Goal: Task Accomplishment & Management: Manage account settings

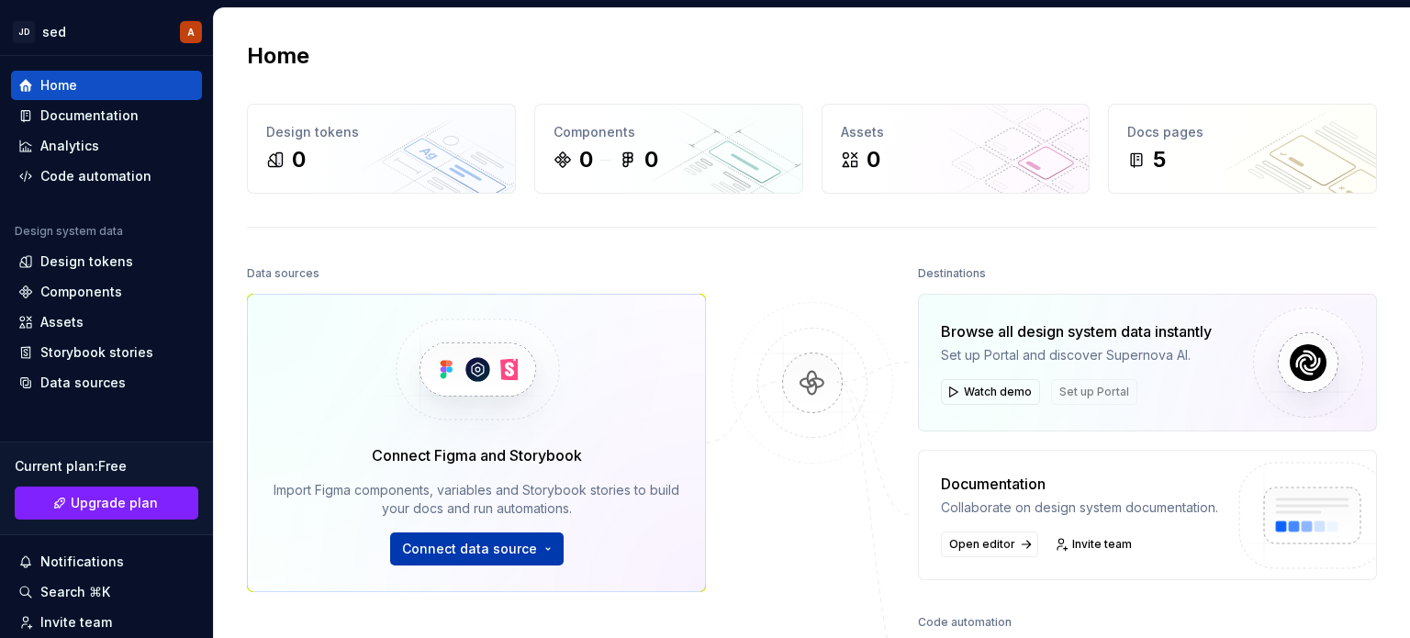
click at [492, 549] on span "Connect data source" at bounding box center [469, 549] width 135 height 18
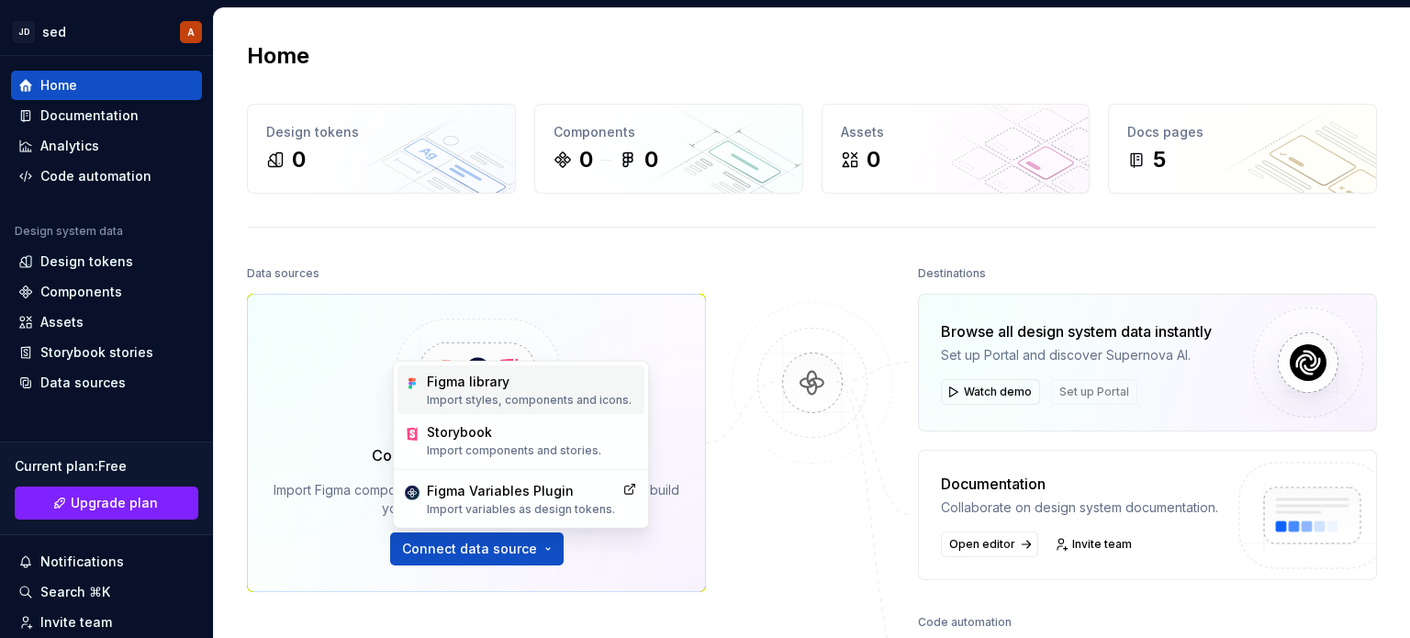
click at [522, 389] on div "Figma library" at bounding box center [529, 382] width 205 height 18
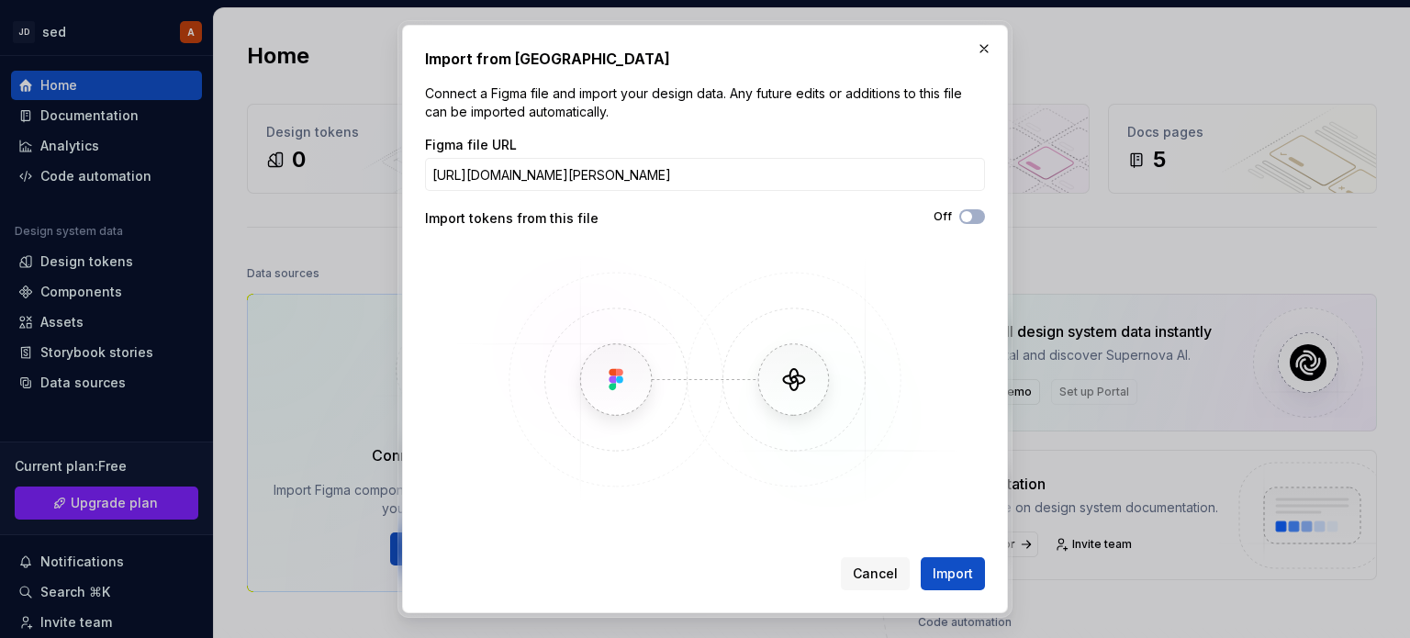
type input "[URL][DOMAIN_NAME][PERSON_NAME]"
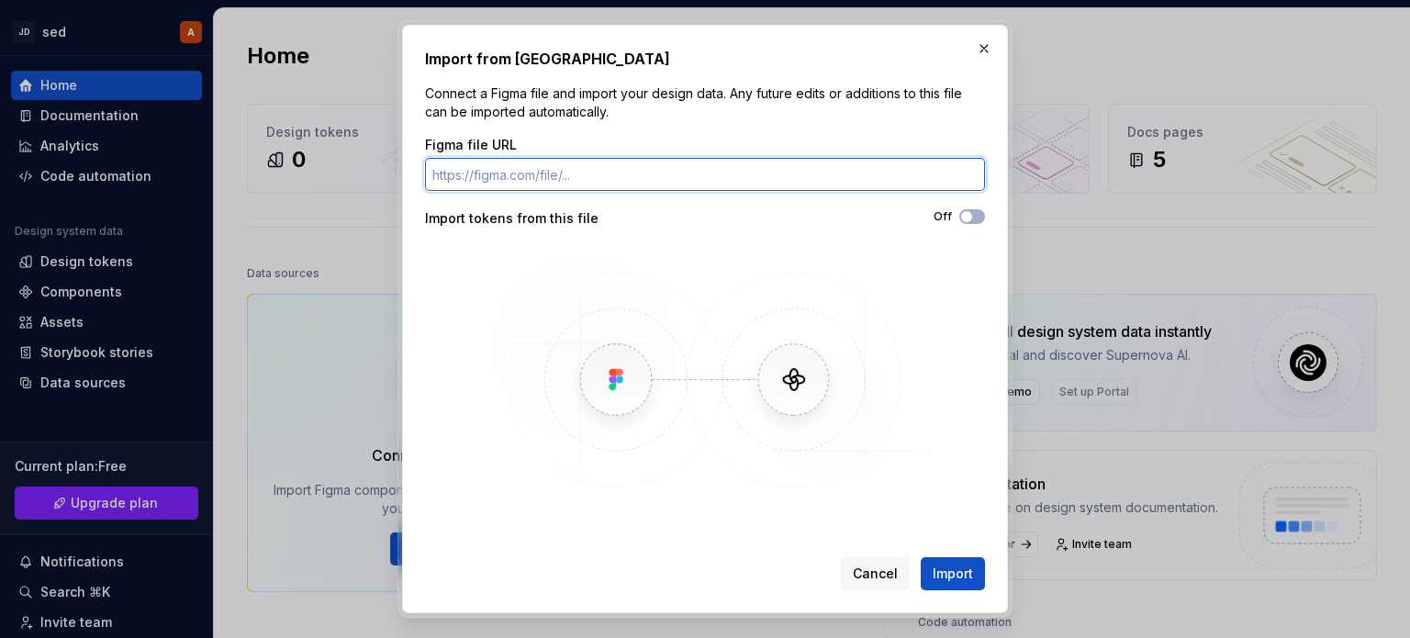
paste input "[URL][DOMAIN_NAME][PERSON_NAME]"
type input "[URL][DOMAIN_NAME][PERSON_NAME]"
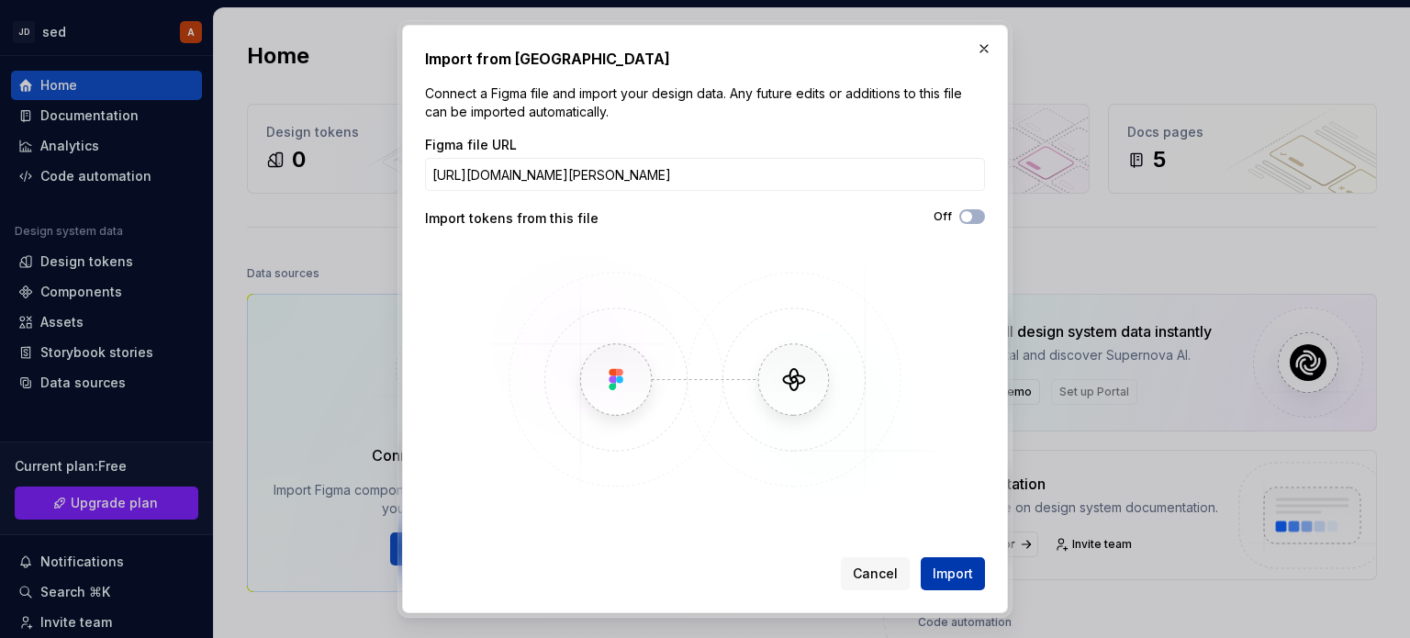
scroll to position [0, 0]
click at [963, 576] on span "Import" at bounding box center [953, 574] width 40 height 18
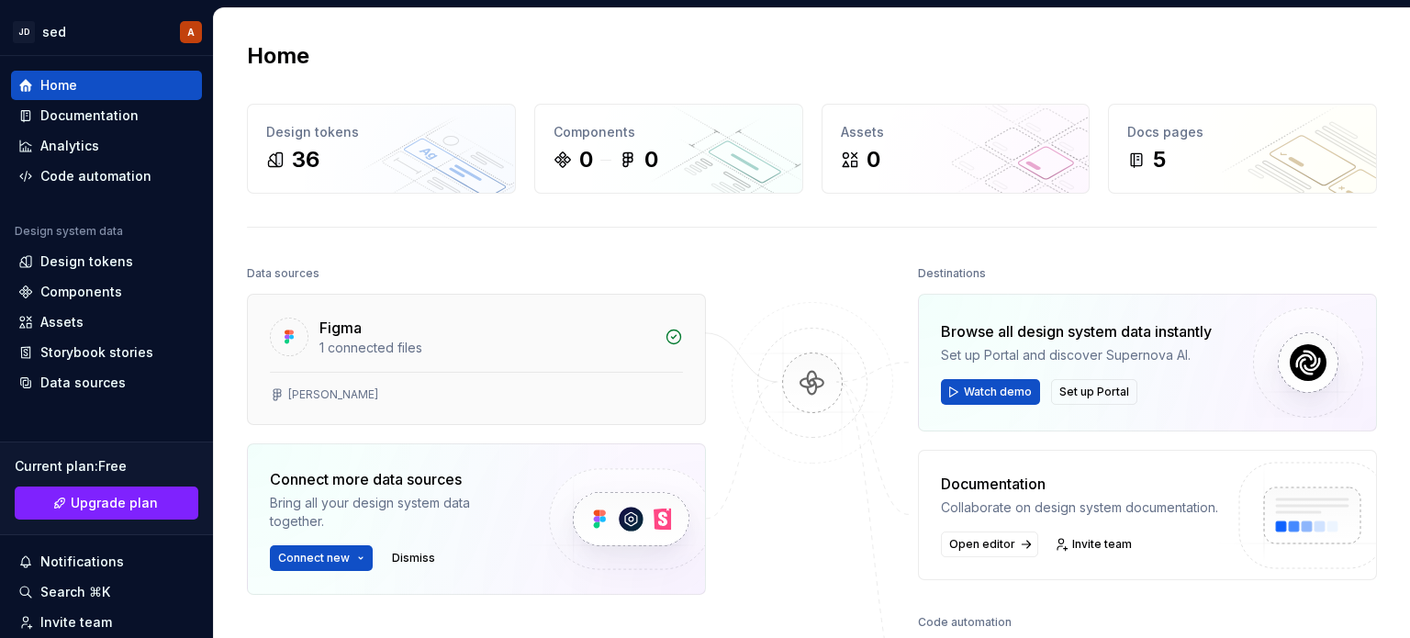
click at [300, 394] on div "[PERSON_NAME]" at bounding box center [333, 395] width 90 height 15
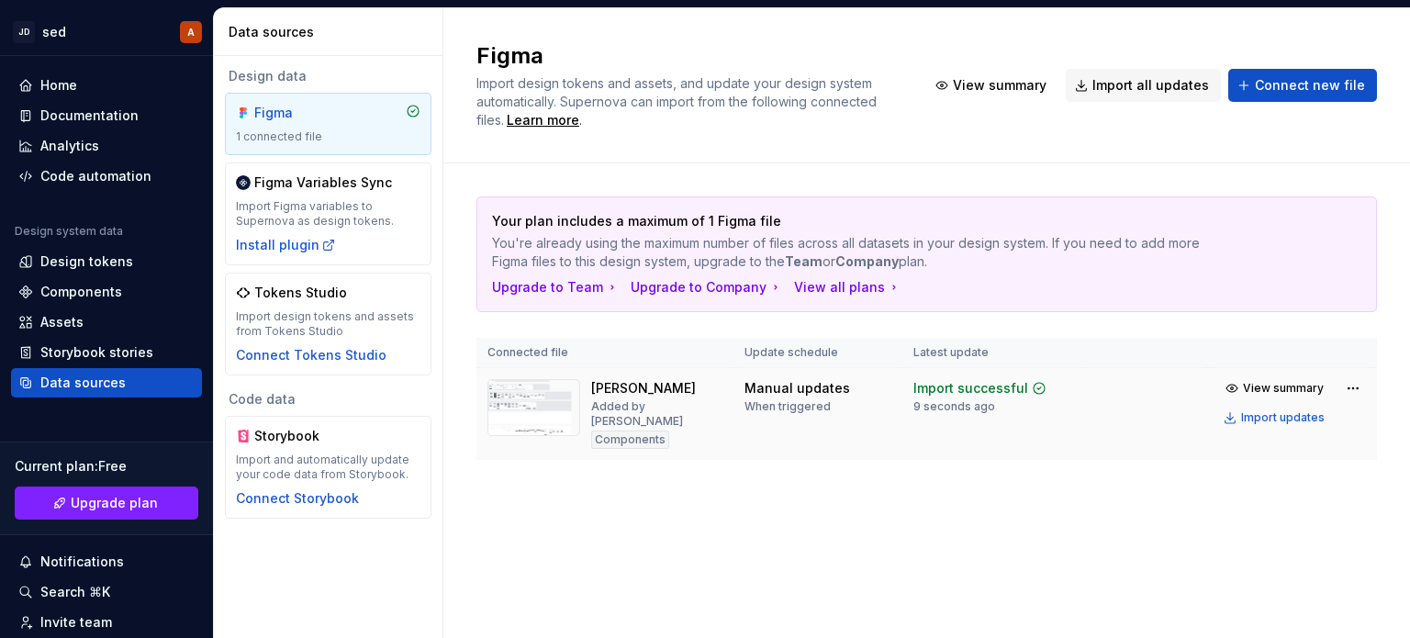
click at [542, 408] on img at bounding box center [534, 407] width 93 height 57
click at [1274, 390] on span "View summary" at bounding box center [1283, 388] width 81 height 15
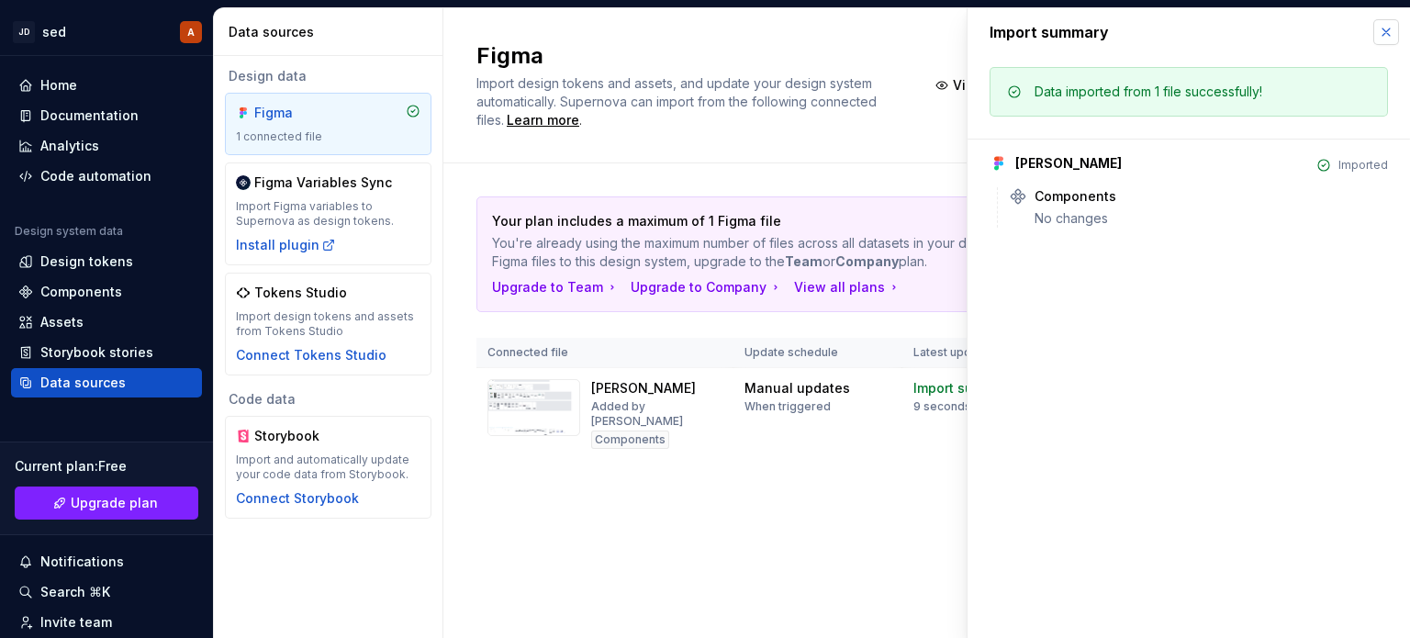
click at [1388, 38] on button "button" at bounding box center [1387, 32] width 26 height 26
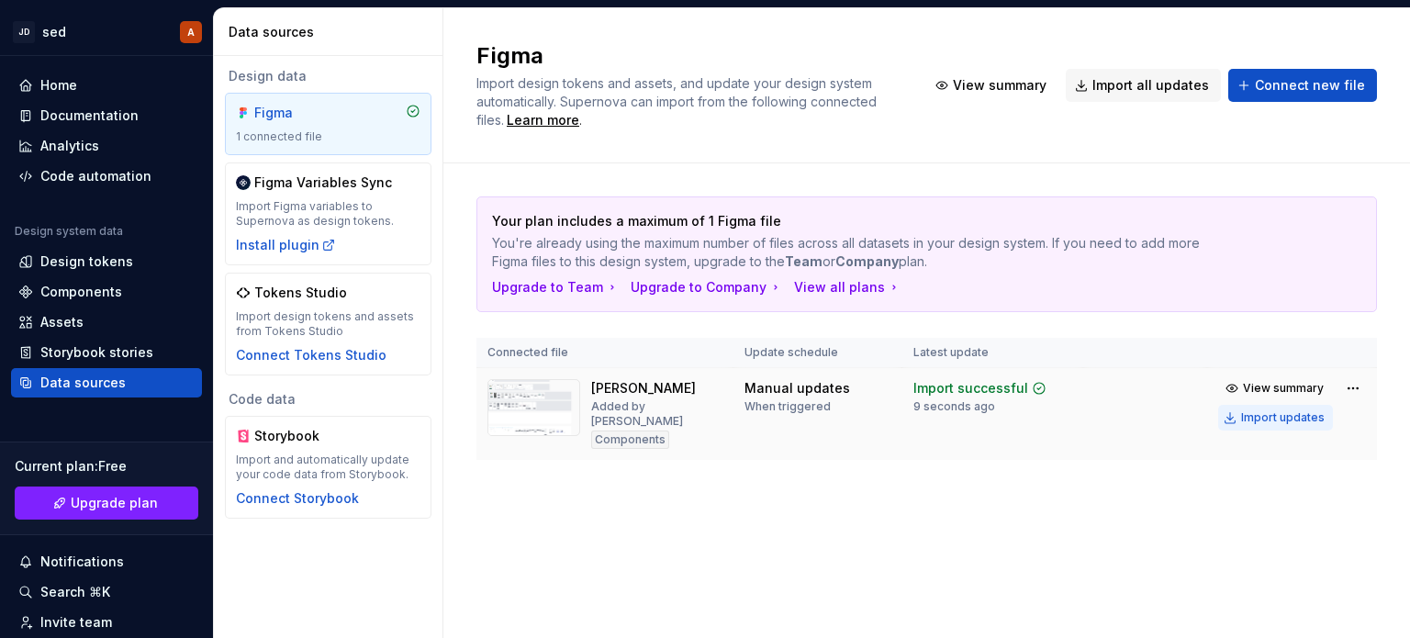
click at [1261, 415] on div "Import updates" at bounding box center [1284, 417] width 84 height 15
click at [324, 113] on div "Figma" at bounding box center [298, 113] width 88 height 18
click at [310, 130] on div "1 connected file" at bounding box center [328, 136] width 185 height 15
click at [518, 413] on img at bounding box center [534, 407] width 93 height 57
click at [1257, 386] on span "View summary" at bounding box center [1283, 388] width 81 height 15
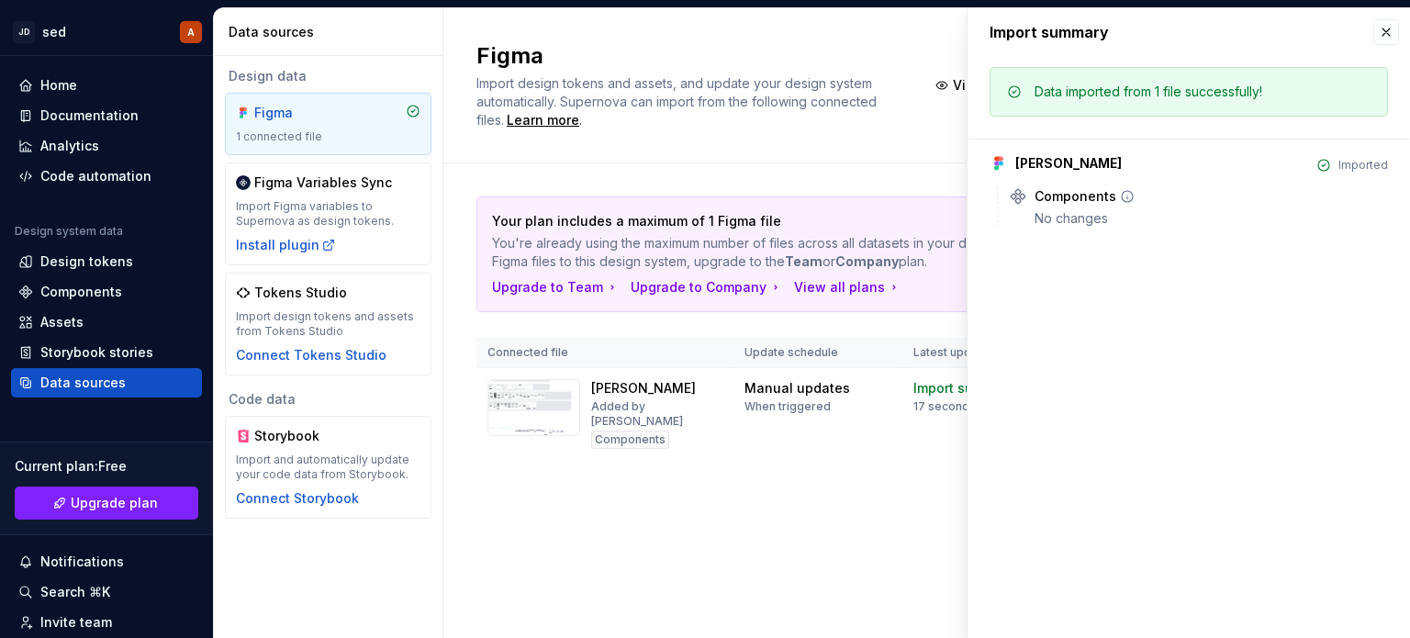
click at [1108, 203] on div "Components" at bounding box center [1076, 196] width 82 height 18
click at [1380, 32] on button "button" at bounding box center [1387, 32] width 26 height 26
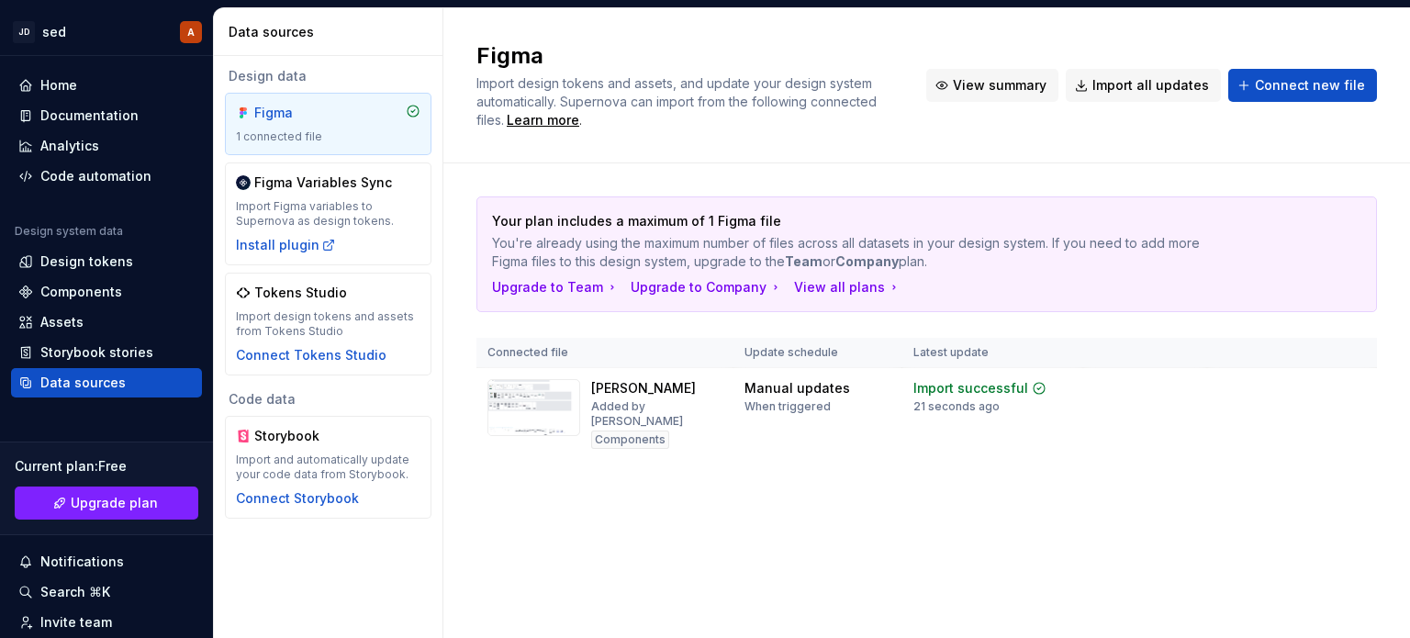
click at [976, 96] on button "View summary" at bounding box center [993, 85] width 132 height 33
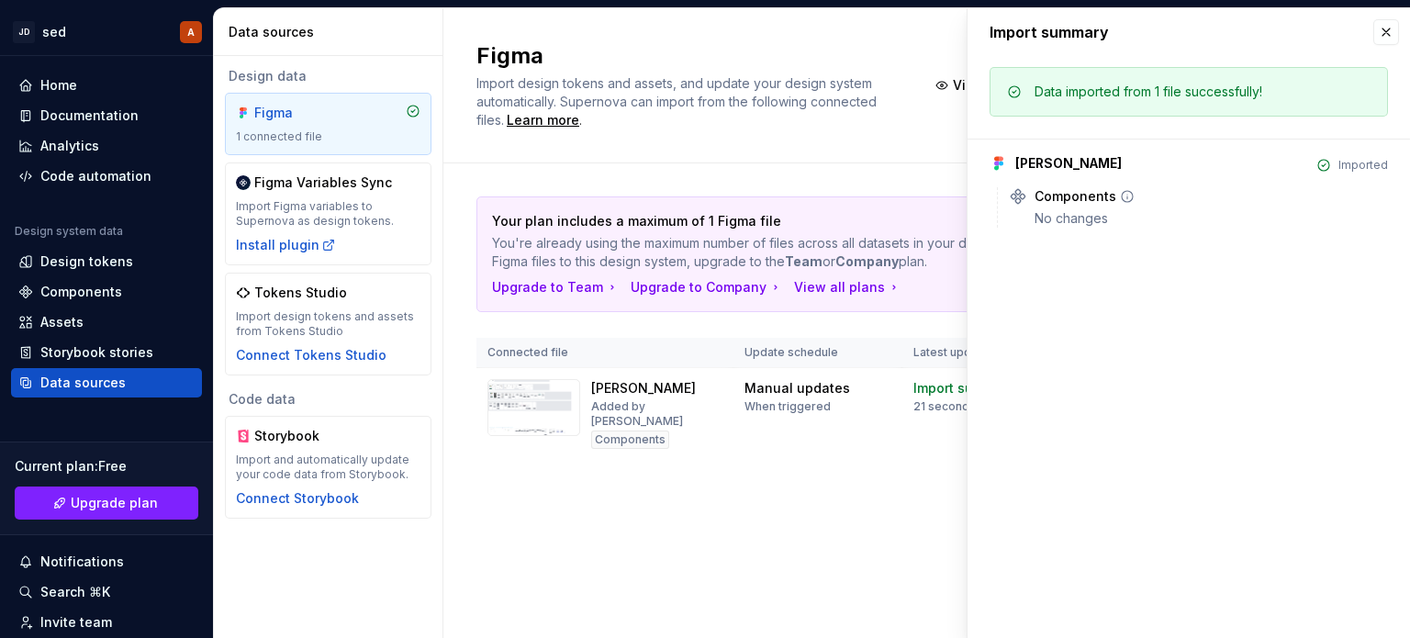
click at [1074, 197] on div "Components" at bounding box center [1076, 196] width 82 height 18
click at [1392, 29] on button "button" at bounding box center [1387, 32] width 26 height 26
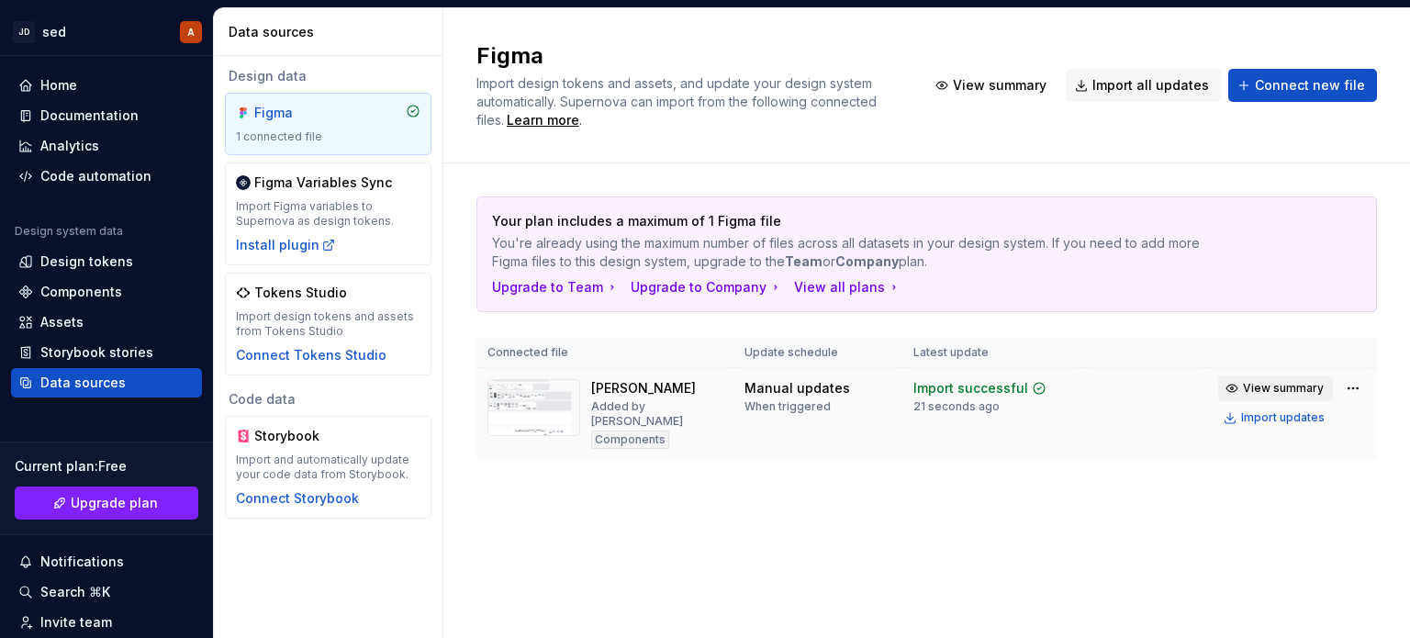
click at [1294, 389] on span "View summary" at bounding box center [1283, 388] width 81 height 15
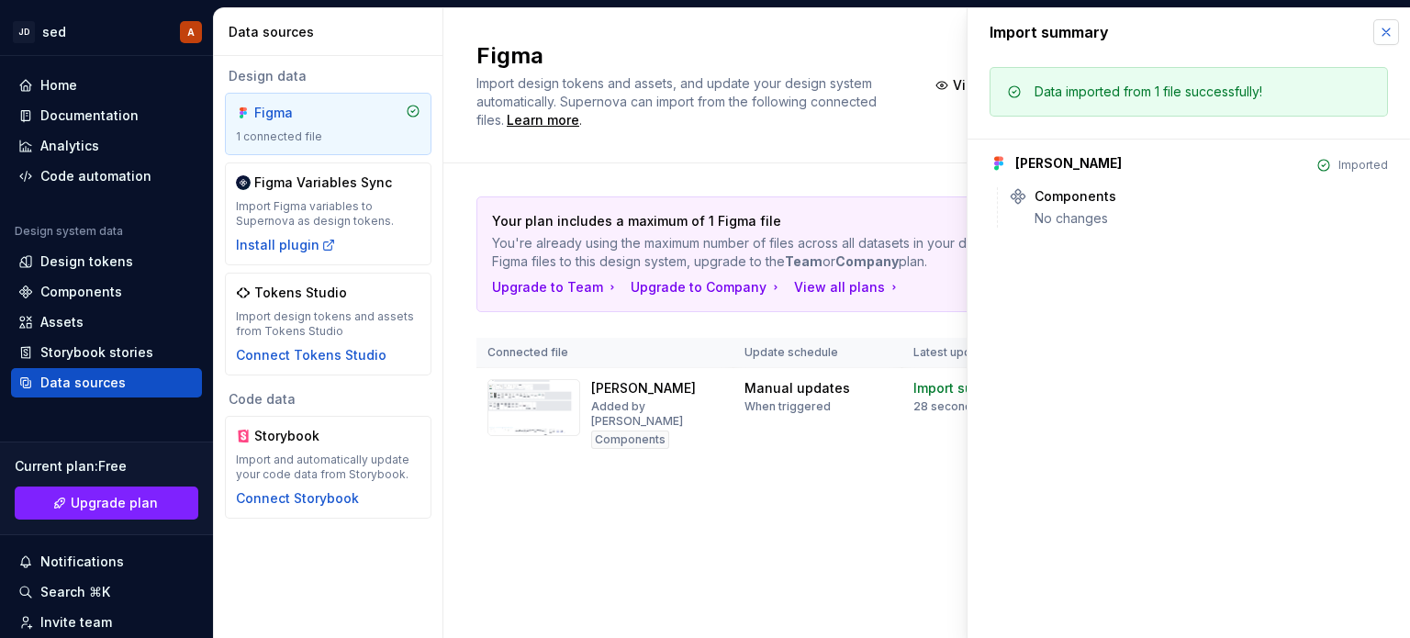
click at [1376, 39] on button "button" at bounding box center [1387, 32] width 26 height 26
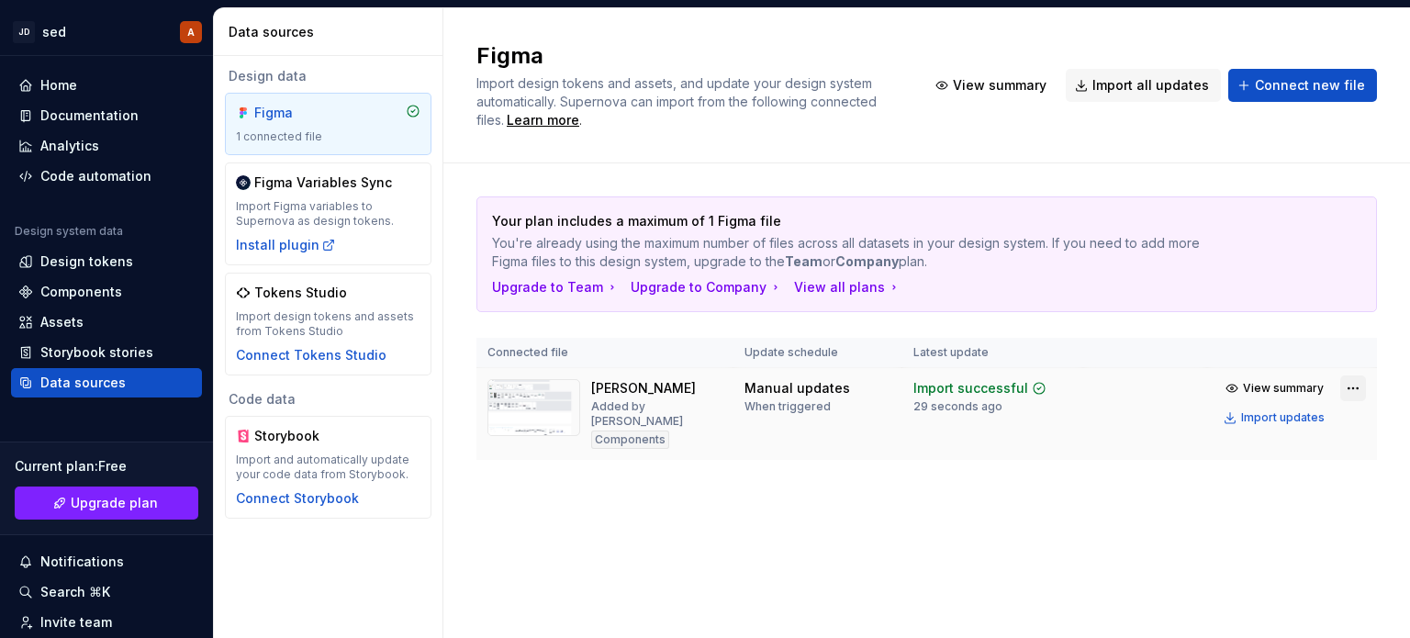
click at [1355, 388] on html "JD sed A Home Documentation Analytics Code automation Design system data Design…" at bounding box center [705, 319] width 1410 height 638
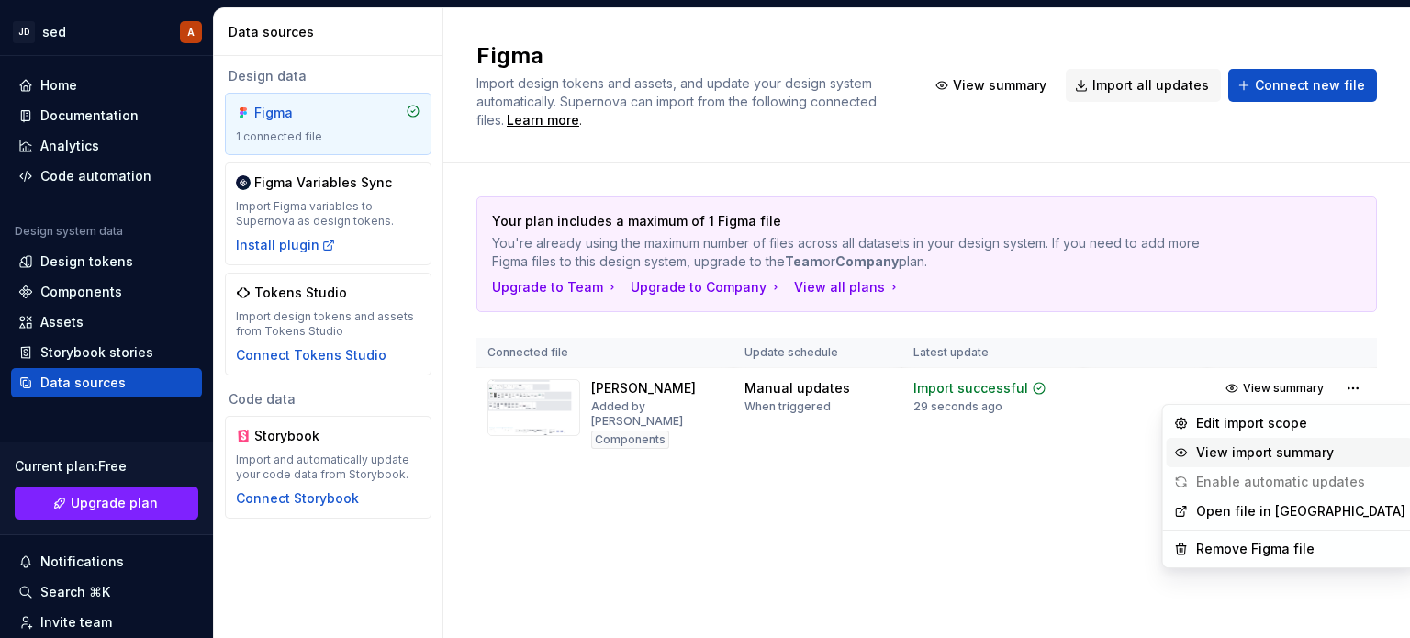
click at [1249, 455] on div "View import summary" at bounding box center [1301, 453] width 209 height 18
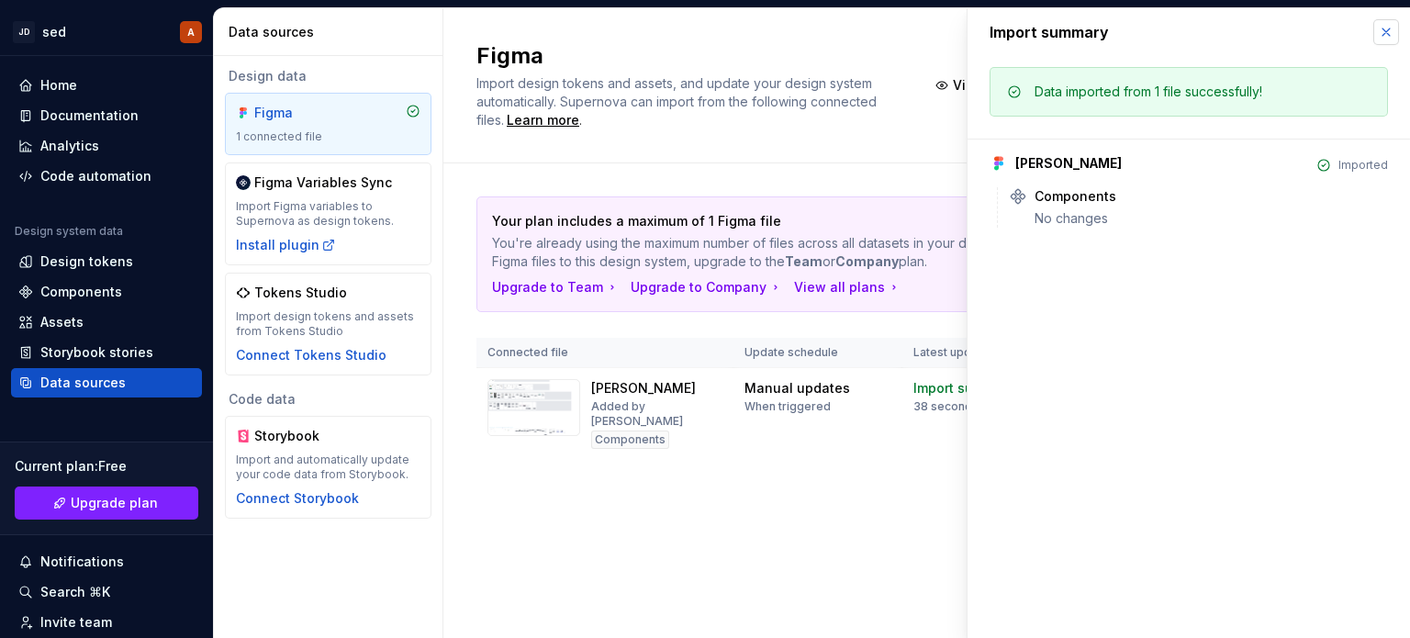
click at [1381, 34] on button "button" at bounding box center [1387, 32] width 26 height 26
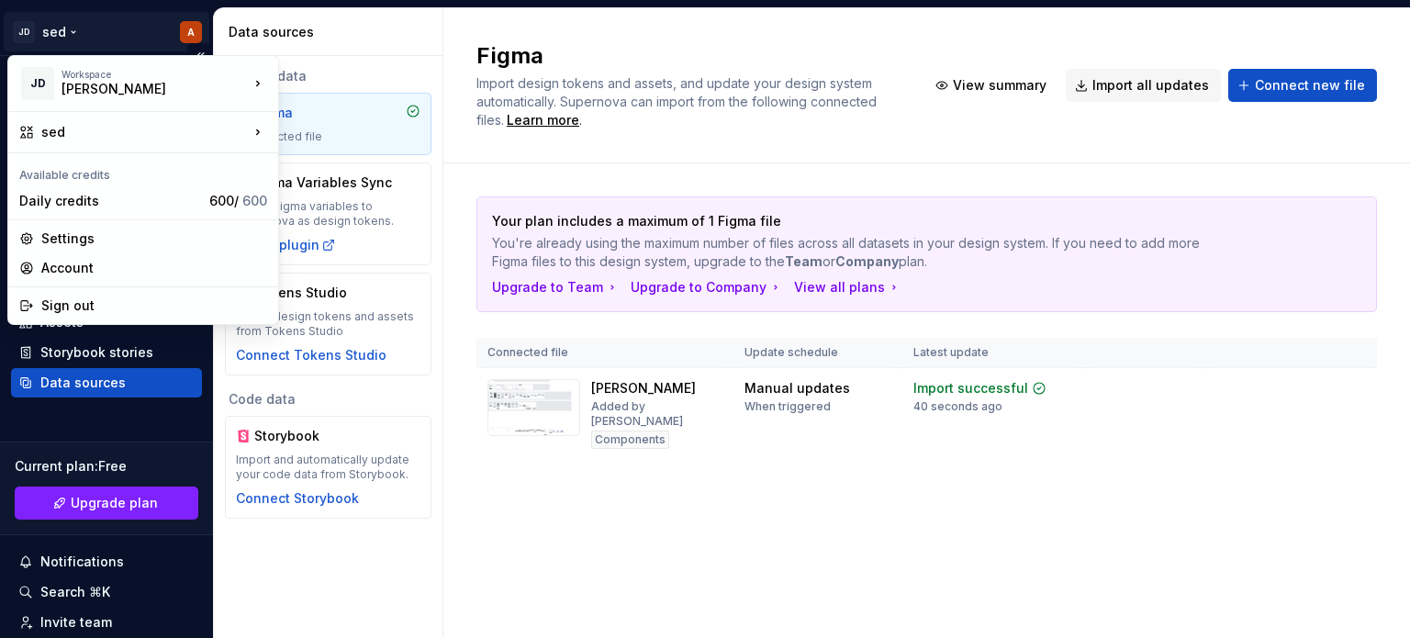
click at [50, 22] on html "JD sed A Home Documentation Analytics Code automation Design system data Design…" at bounding box center [705, 319] width 1410 height 638
click at [1003, 528] on html "JD sed A Home Documentation Analytics Code automation Design system data Design…" at bounding box center [705, 319] width 1410 height 638
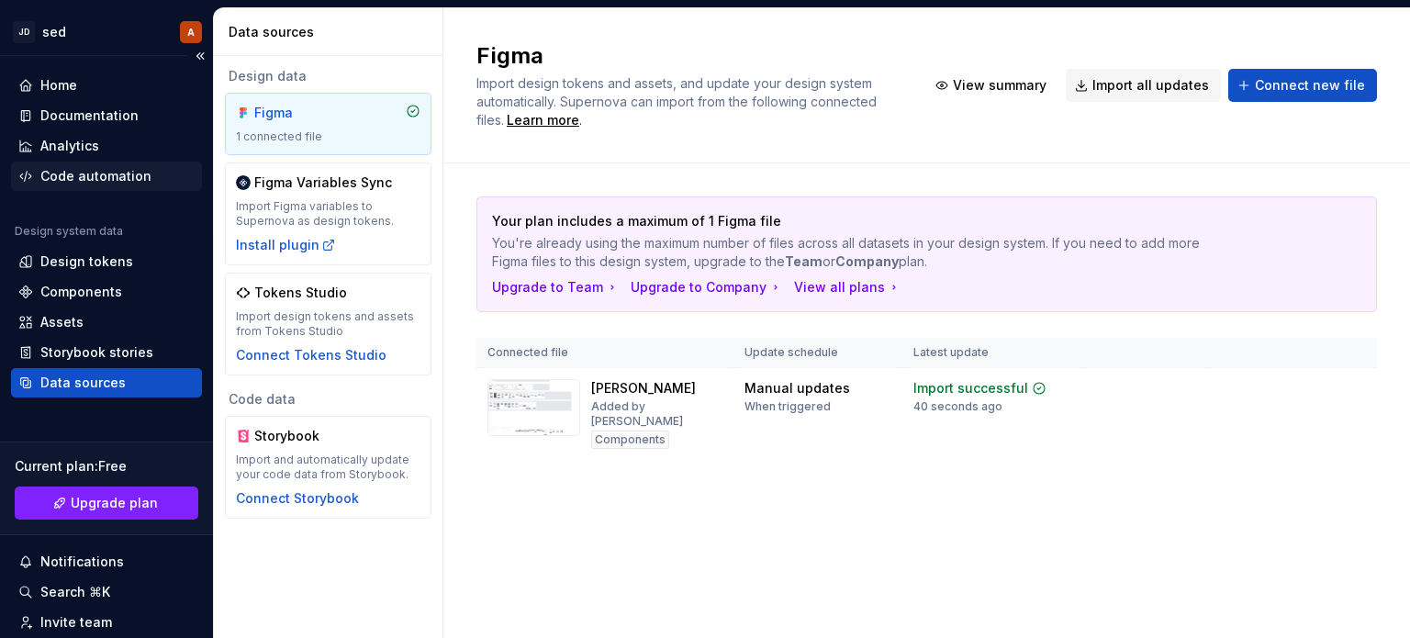
click at [77, 180] on div "Code automation" at bounding box center [95, 176] width 111 height 18
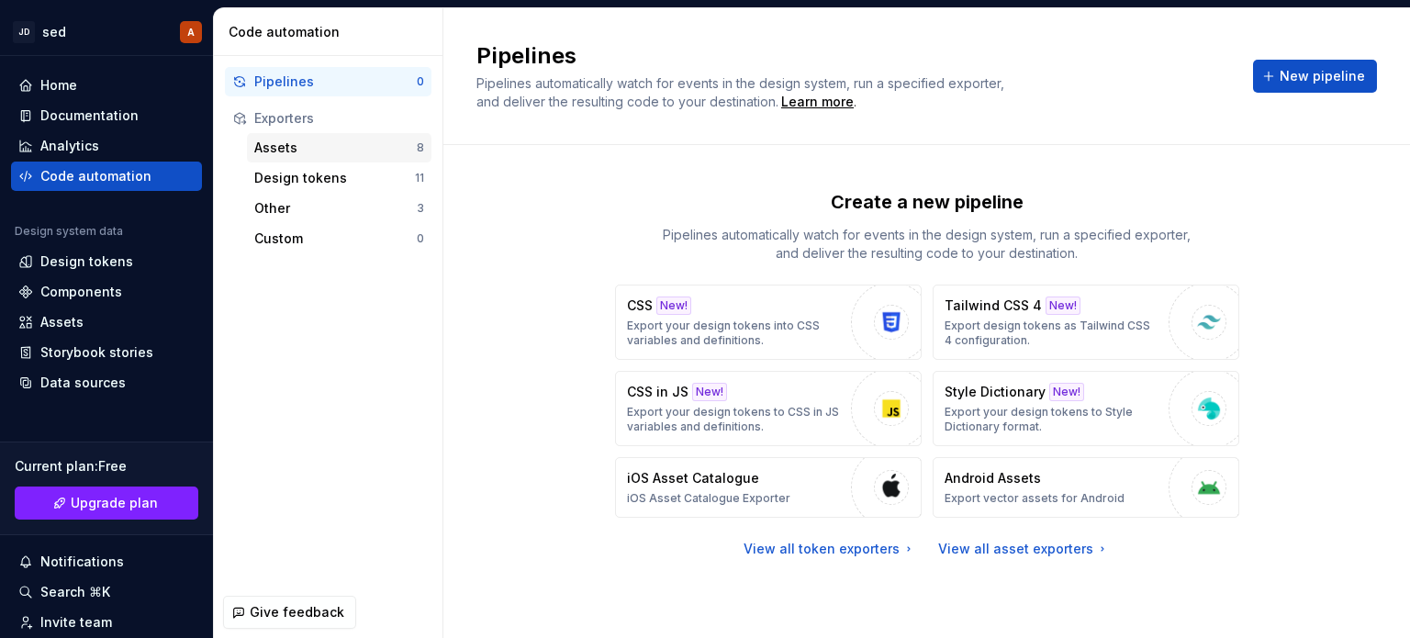
click at [276, 160] on div "Assets 8" at bounding box center [339, 147] width 185 height 29
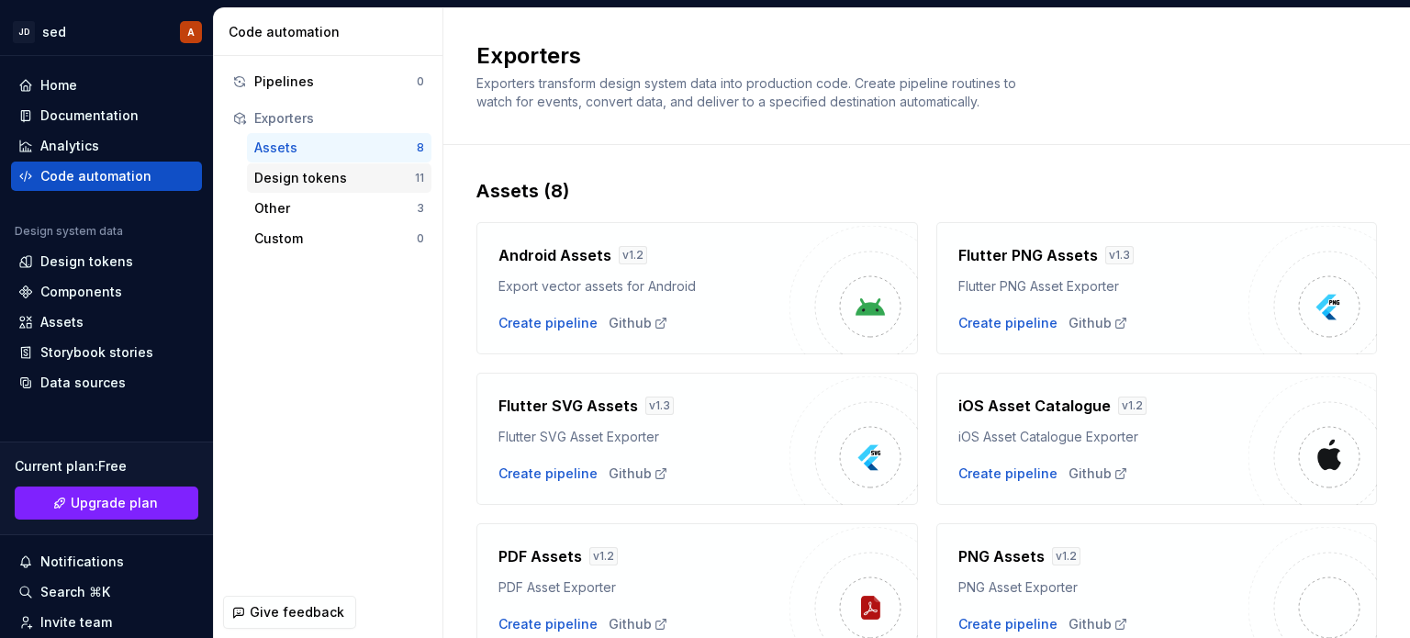
click at [293, 182] on div "Design tokens" at bounding box center [334, 178] width 161 height 18
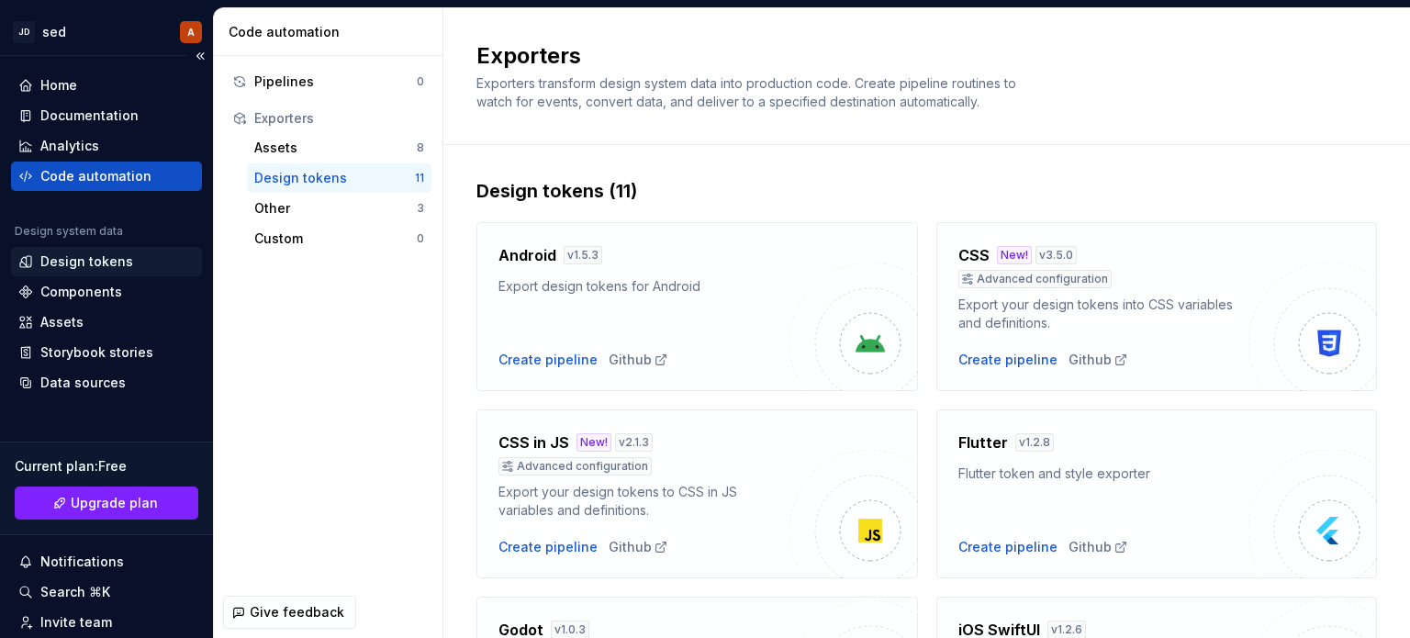
click at [89, 253] on div "Design tokens" at bounding box center [86, 262] width 93 height 18
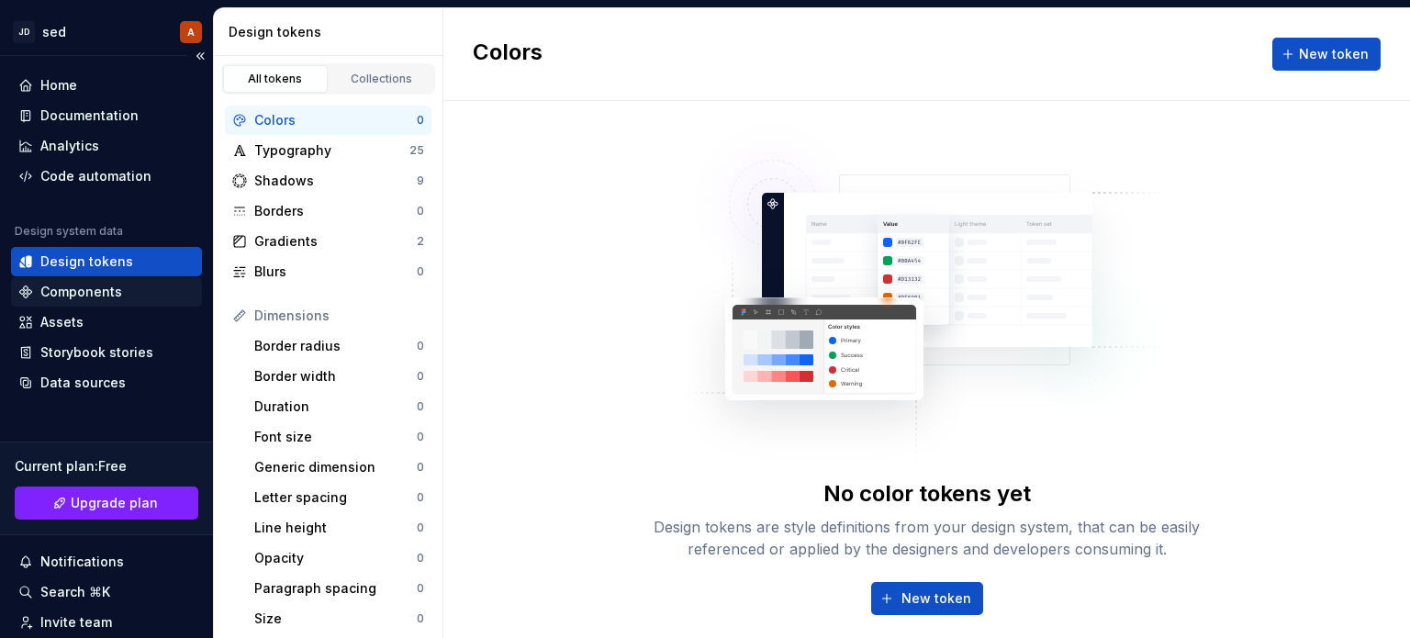
click at [96, 298] on div "Components" at bounding box center [81, 292] width 82 height 18
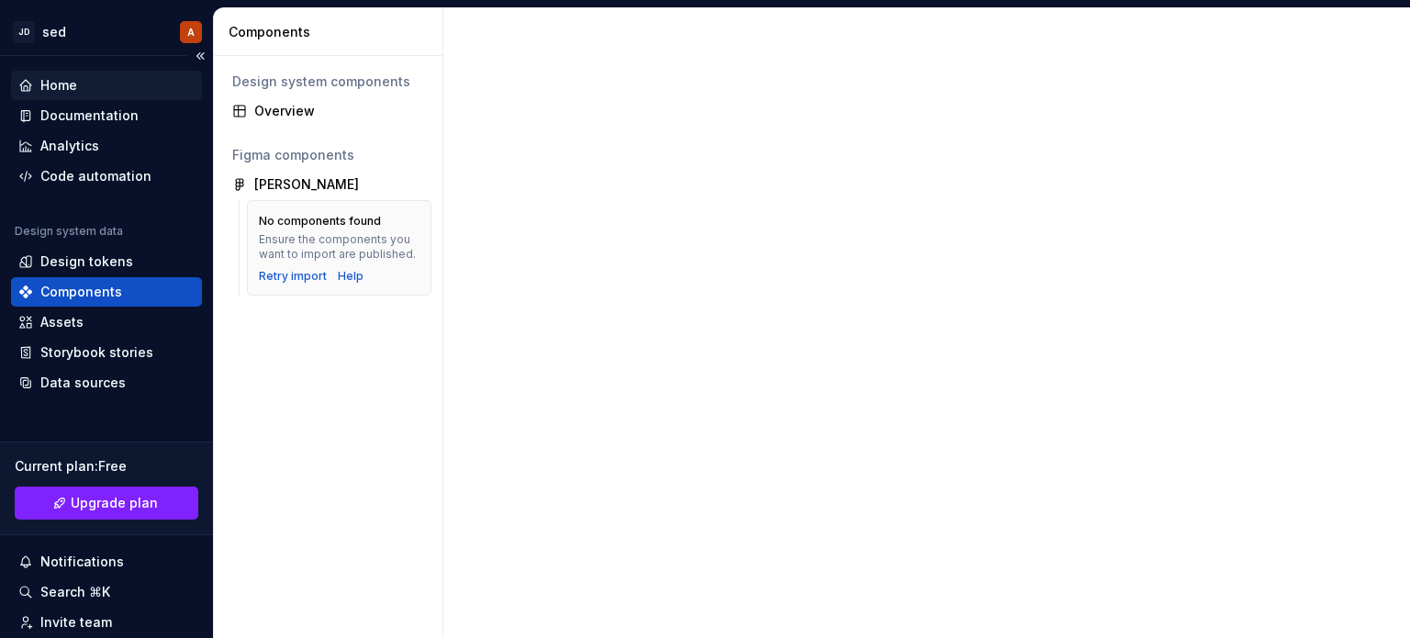
click at [84, 94] on div "Home" at bounding box center [106, 85] width 176 height 18
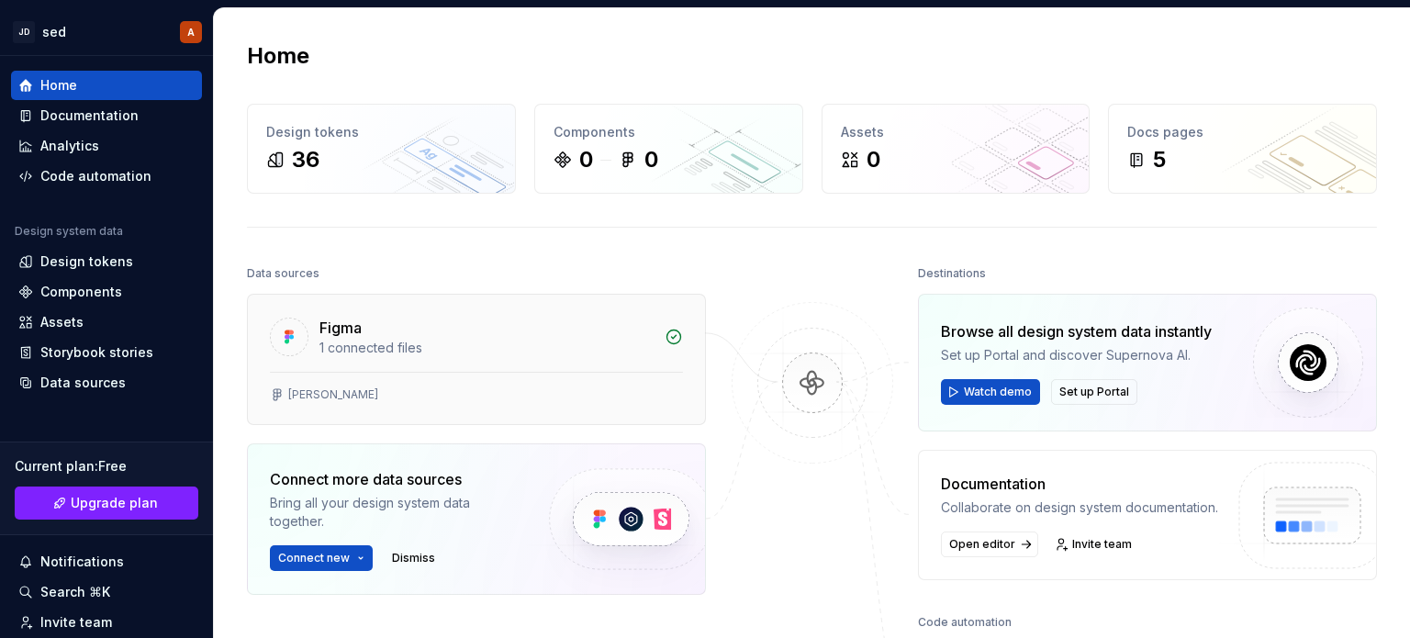
click at [567, 355] on div "1 connected files" at bounding box center [487, 348] width 334 height 18
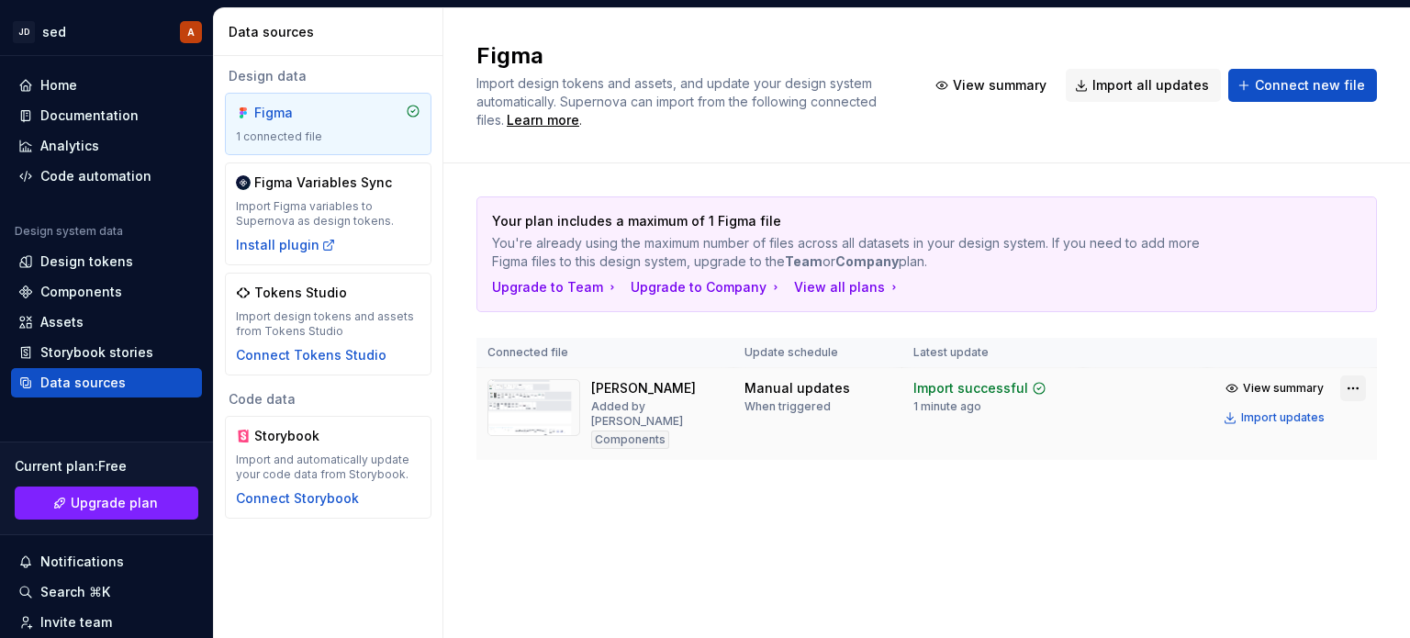
click at [1350, 388] on html "JD sed A Home Documentation Analytics Code automation Design system data Design…" at bounding box center [705, 319] width 1410 height 638
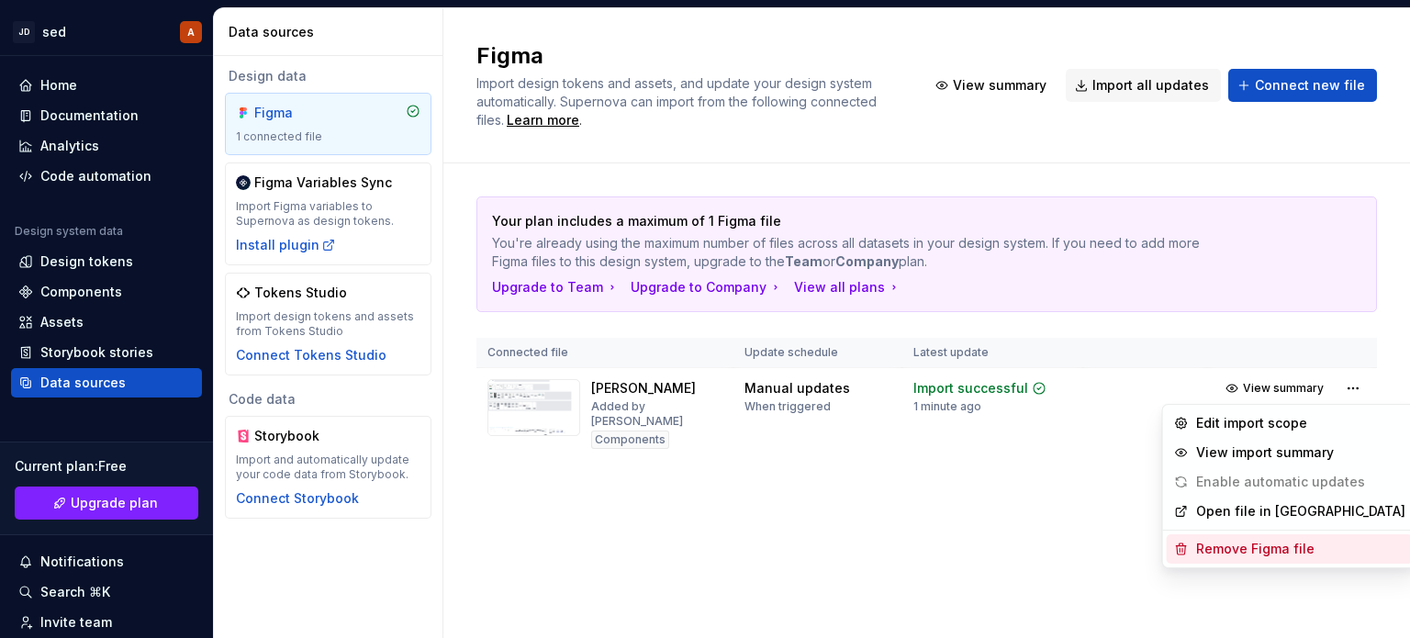
click at [1214, 550] on div "Remove Figma file" at bounding box center [1301, 549] width 209 height 18
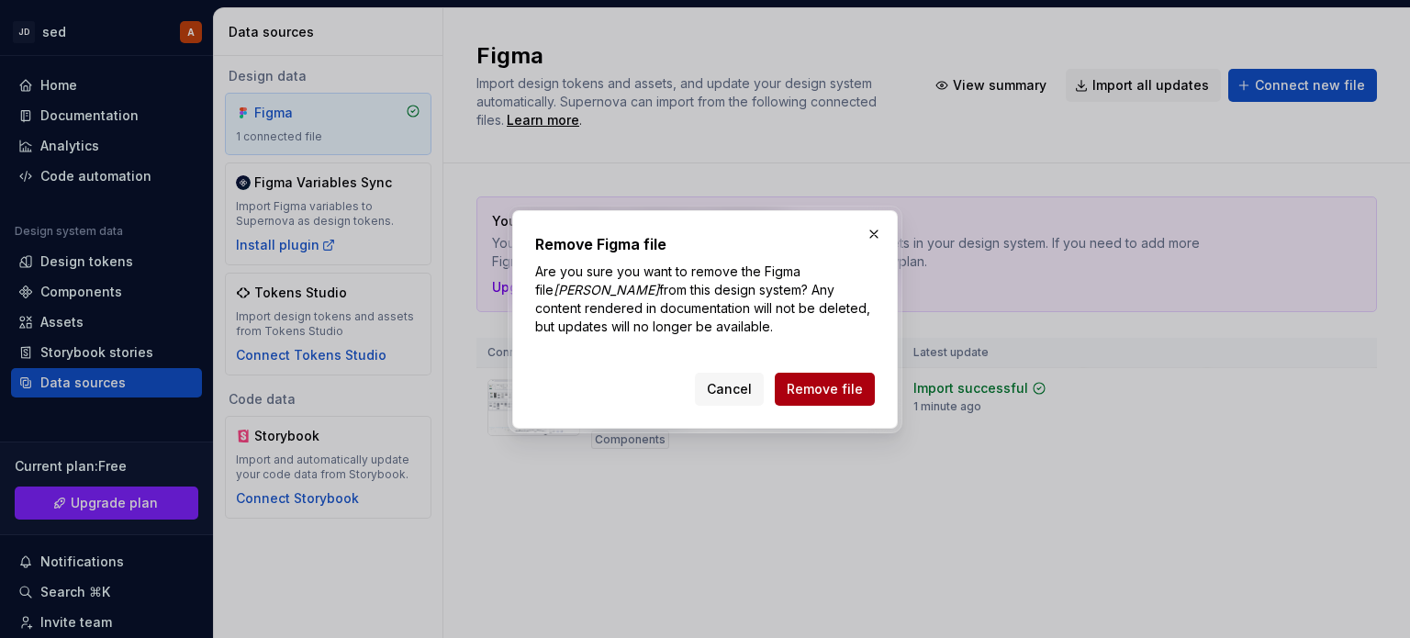
click at [820, 394] on span "Remove file" at bounding box center [825, 389] width 76 height 18
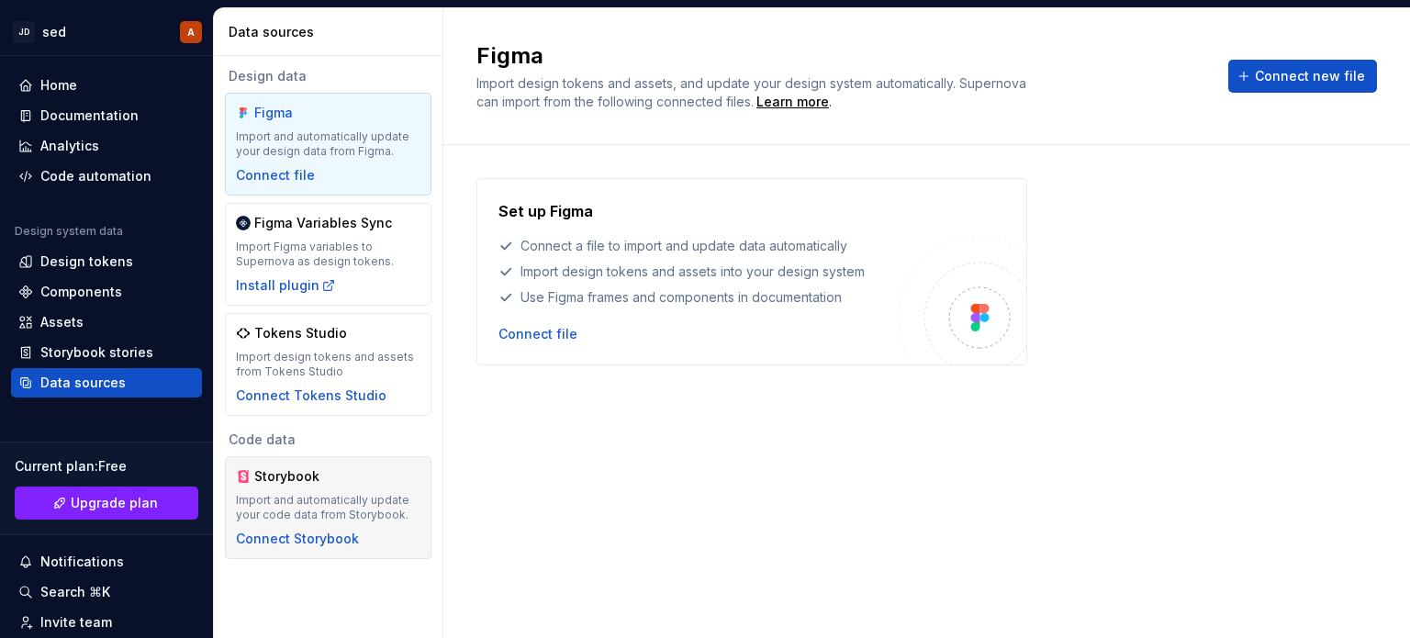
click at [344, 485] on div "Storybook" at bounding box center [328, 476] width 185 height 18
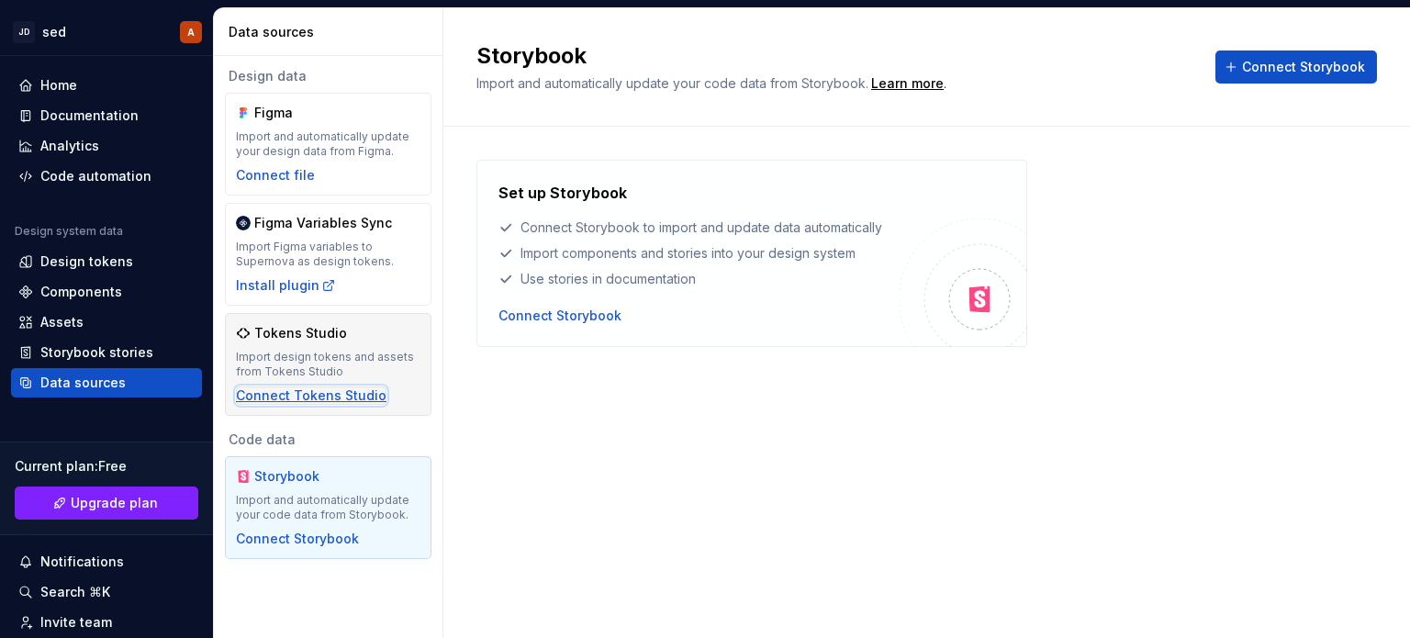
click at [315, 393] on div "Connect Tokens Studio" at bounding box center [311, 396] width 151 height 18
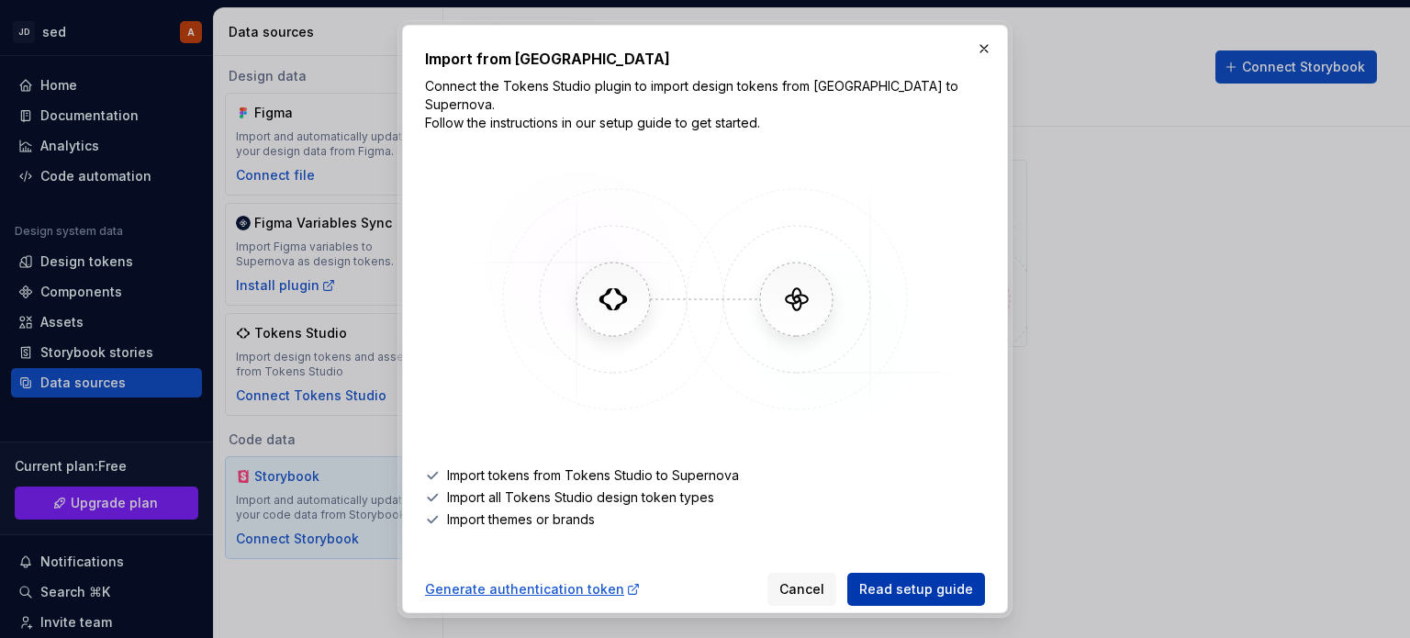
click at [913, 580] on span "Read setup guide" at bounding box center [917, 589] width 114 height 18
